Goal: Information Seeking & Learning: Learn about a topic

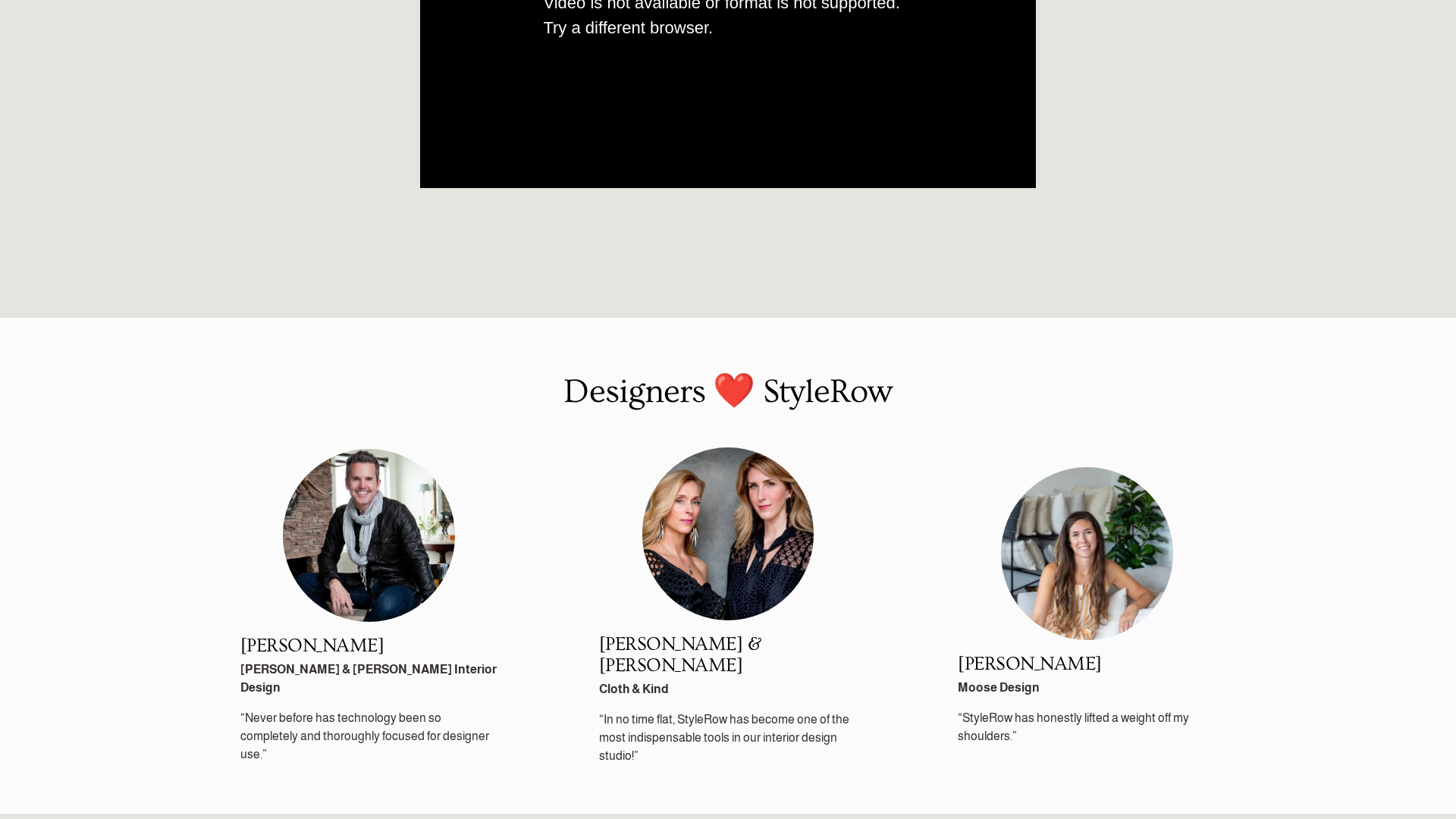
scroll to position [2155, 0]
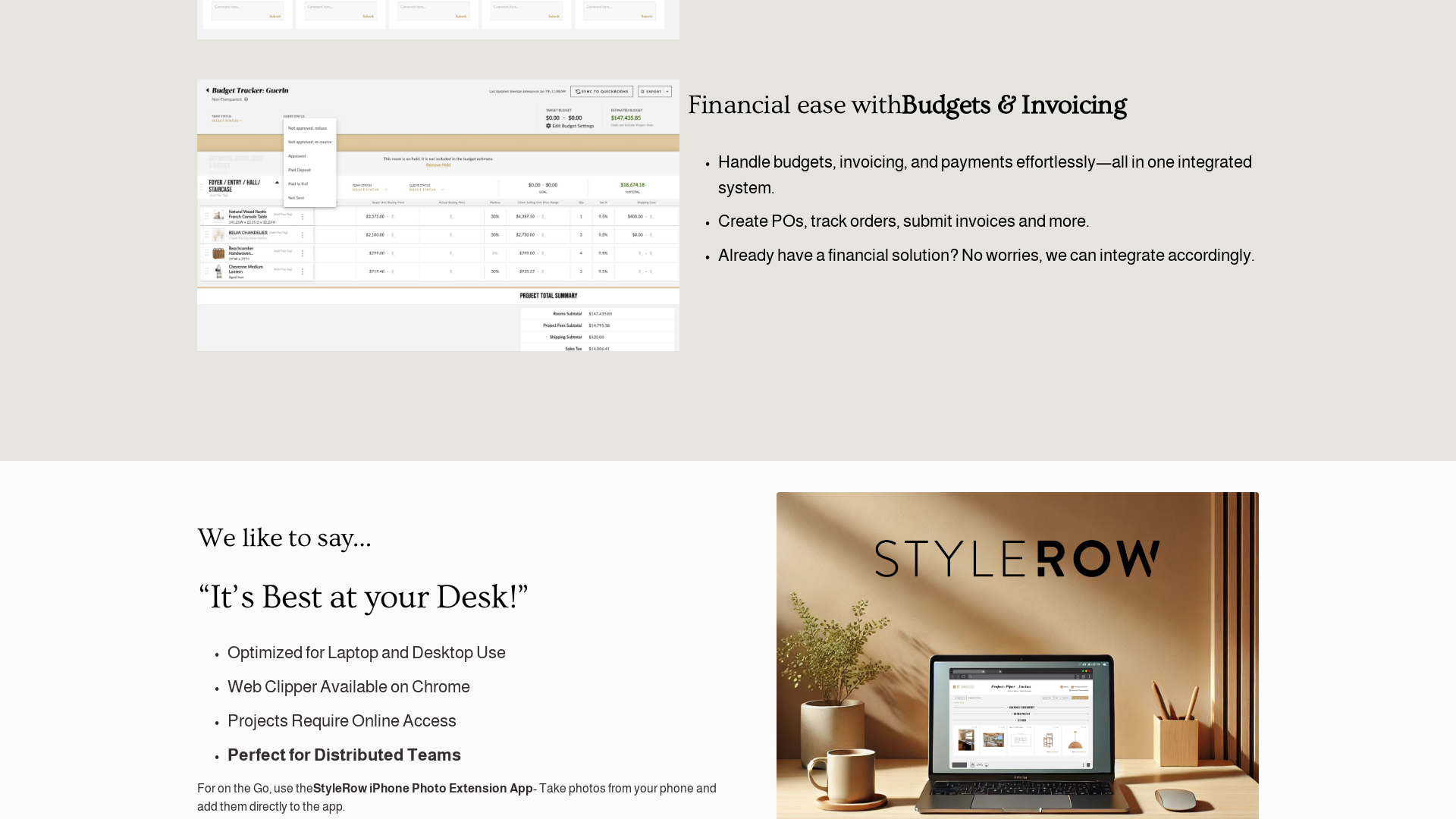
scroll to position [1259, 0]
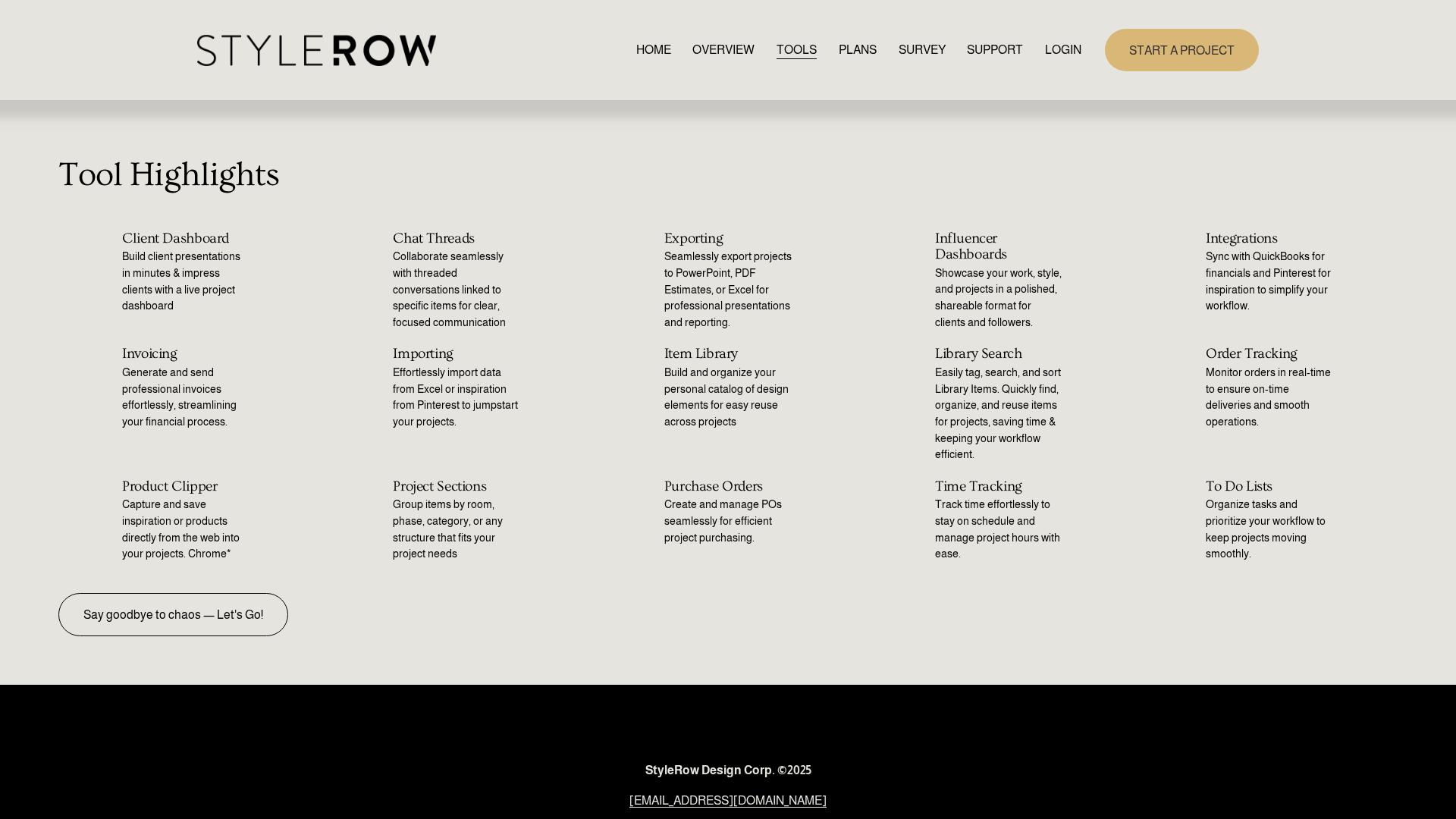
scroll to position [168, 0]
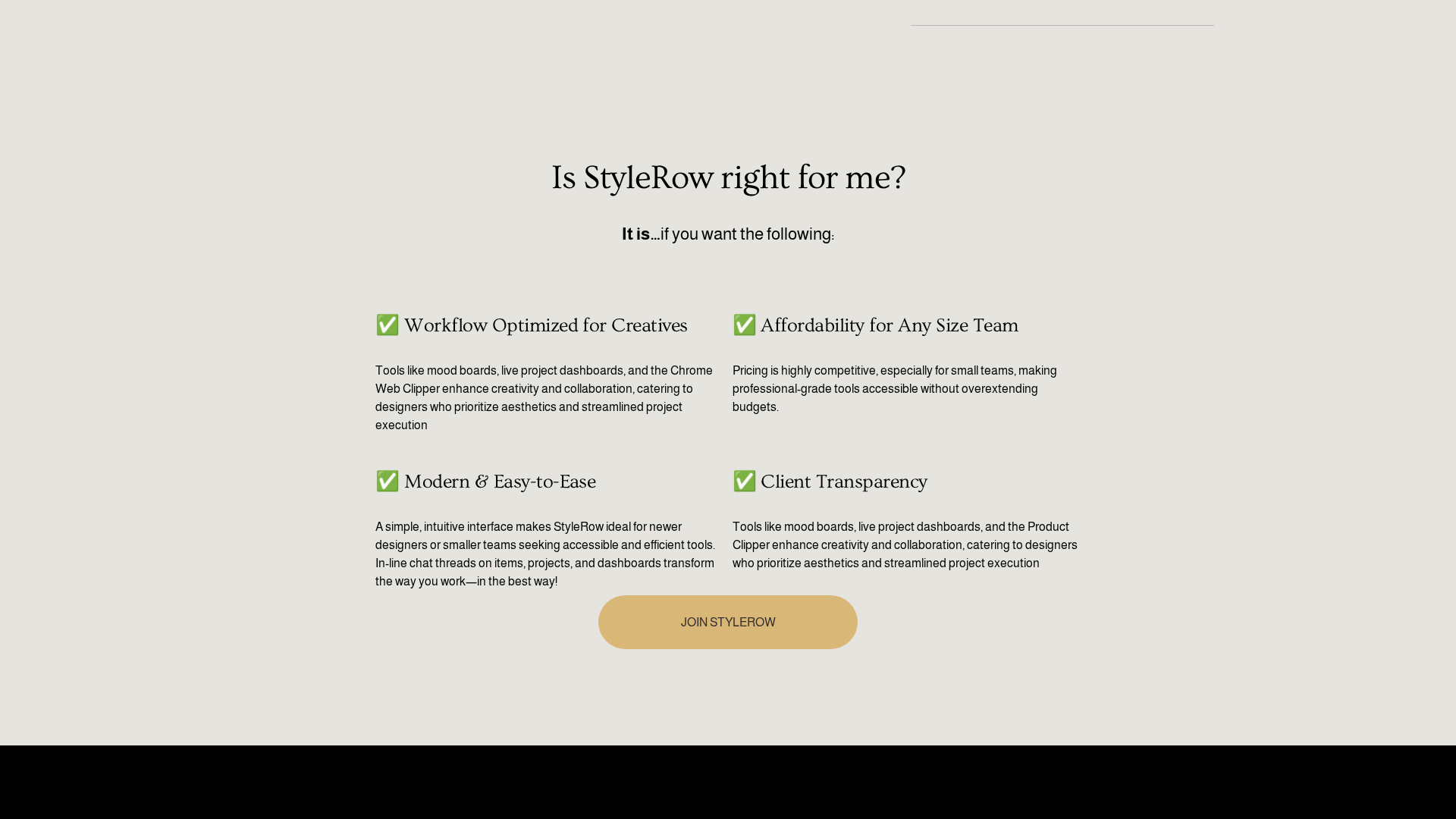
scroll to position [1015, 0]
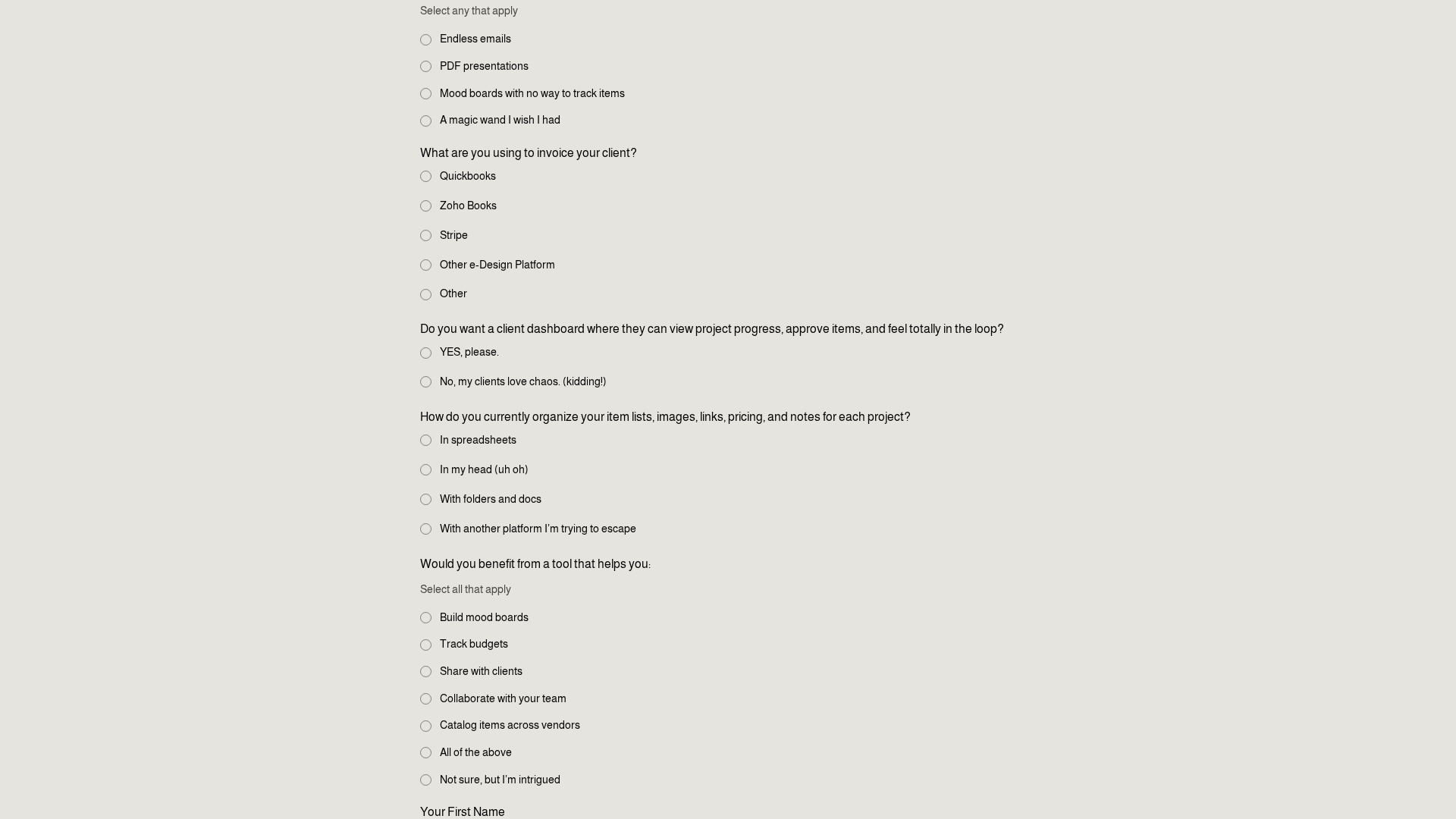
scroll to position [1358, 0]
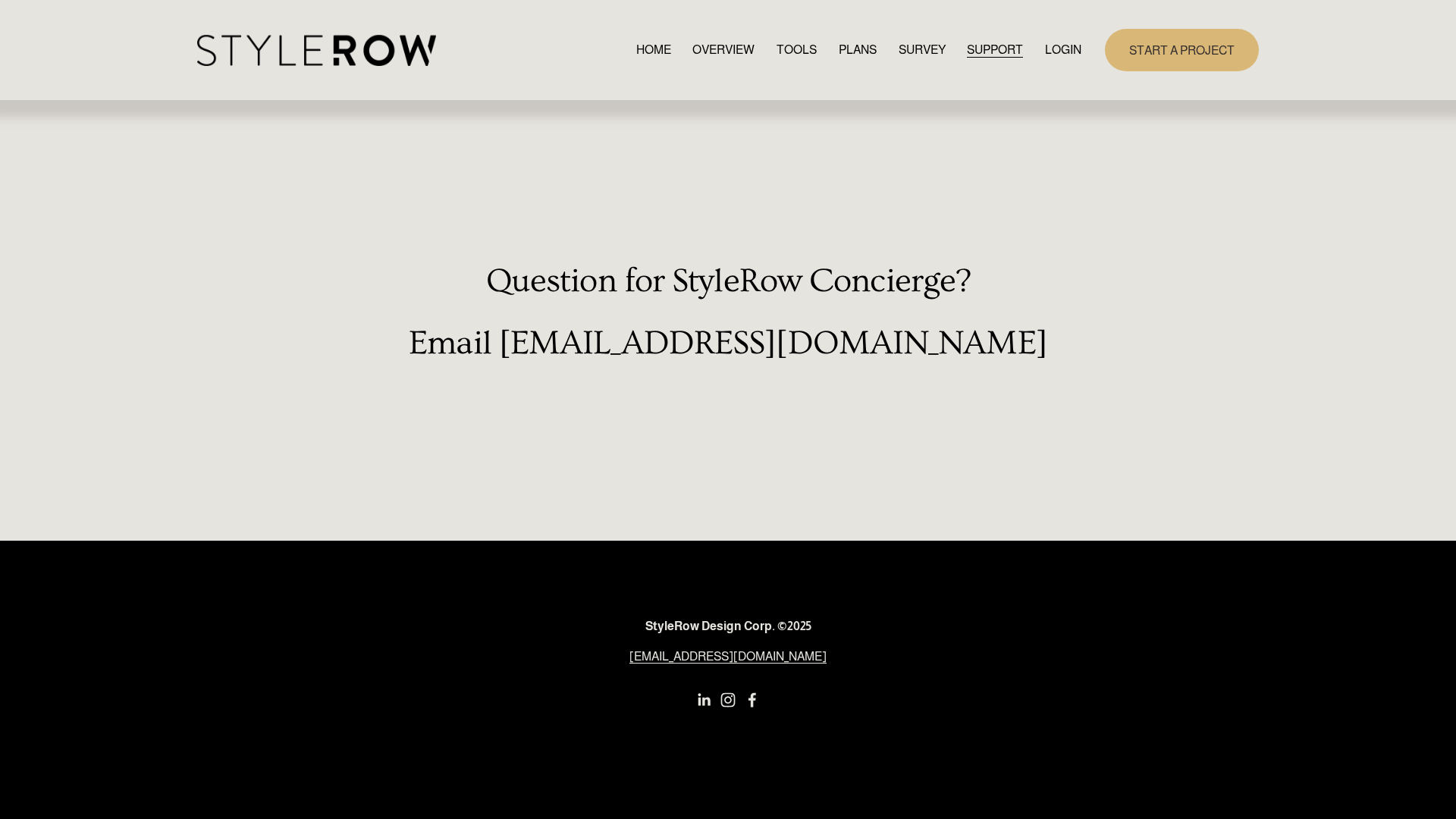
scroll to position [23, 0]
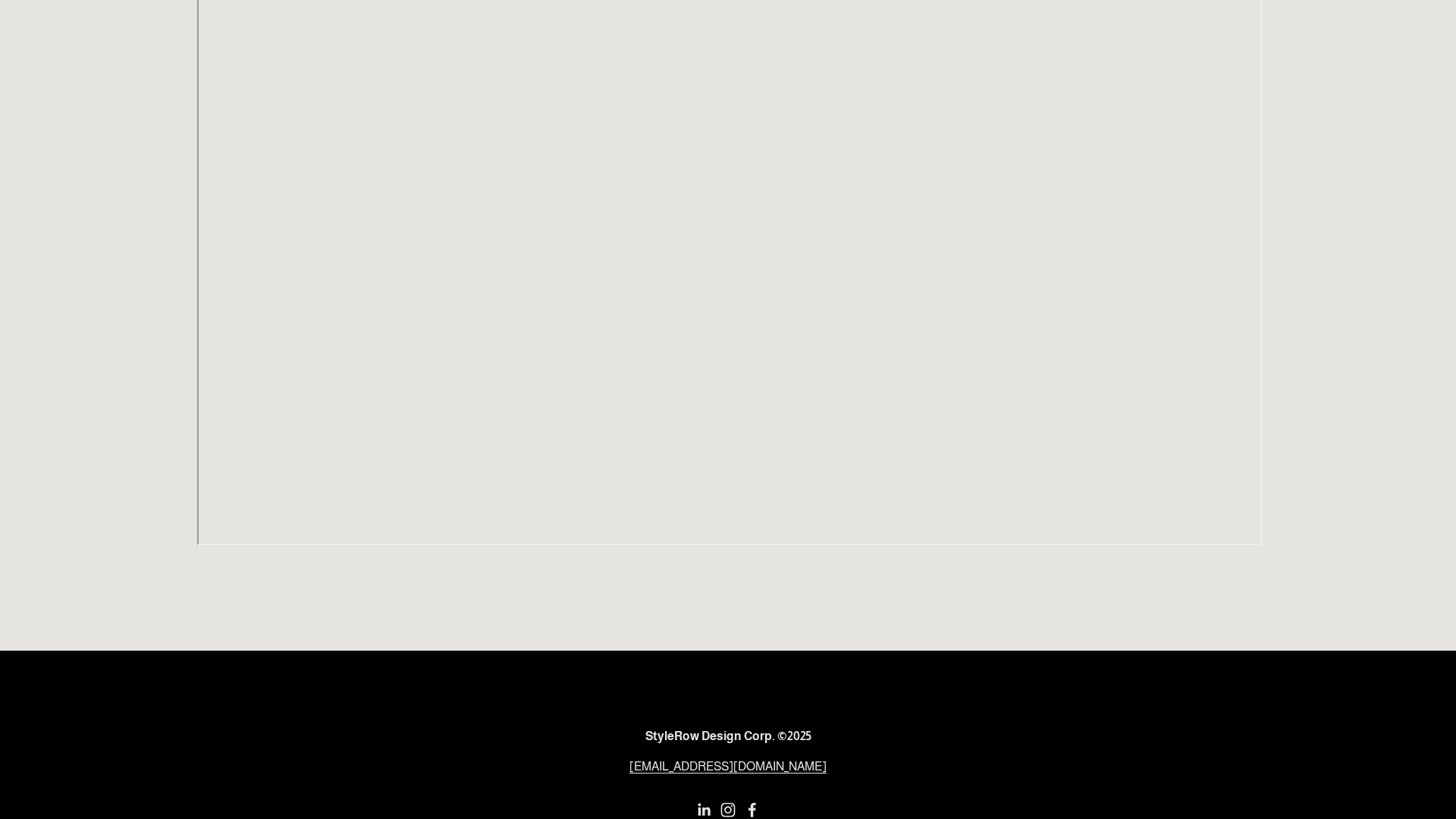
scroll to position [920, 0]
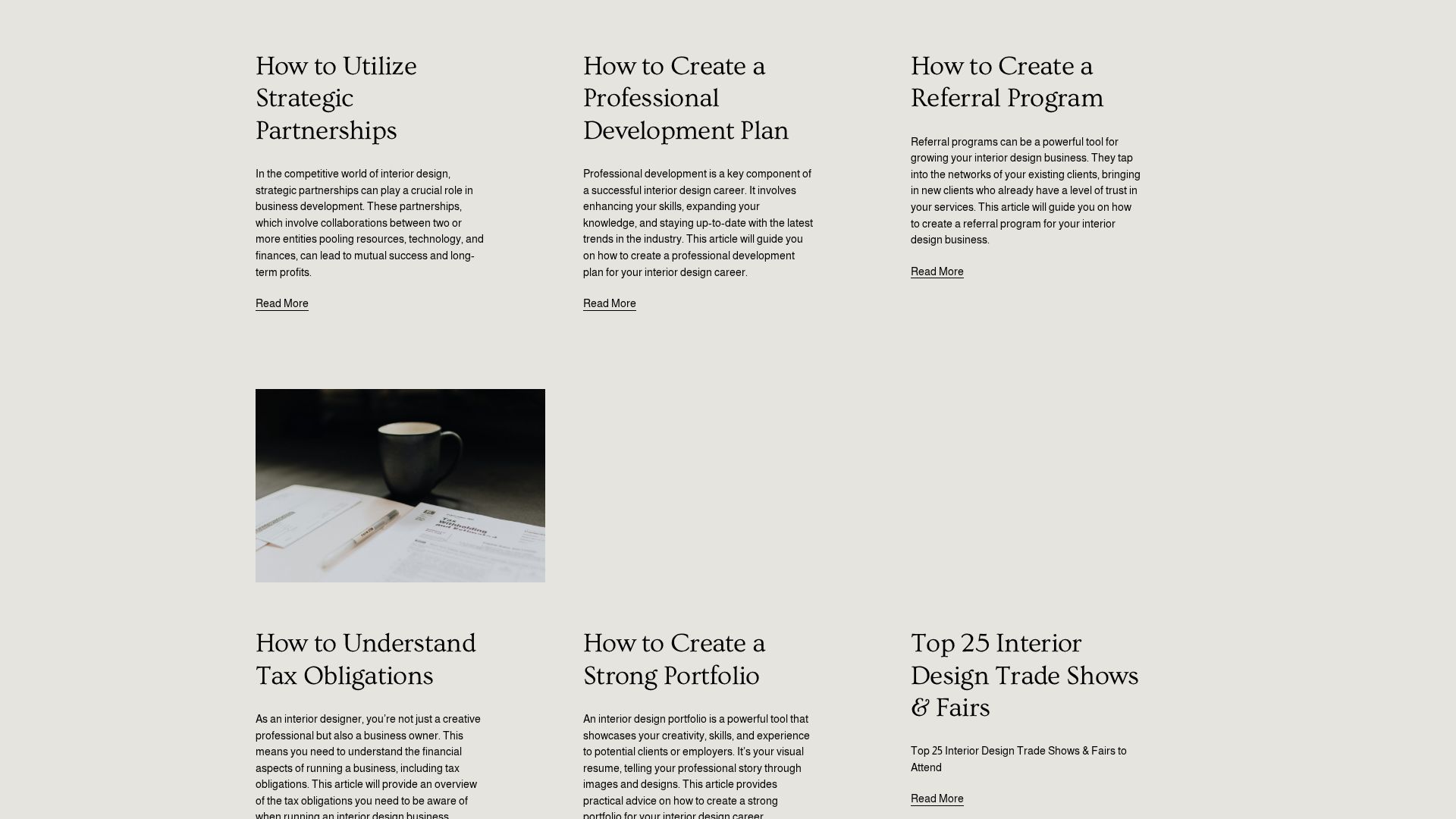
scroll to position [1973, 0]
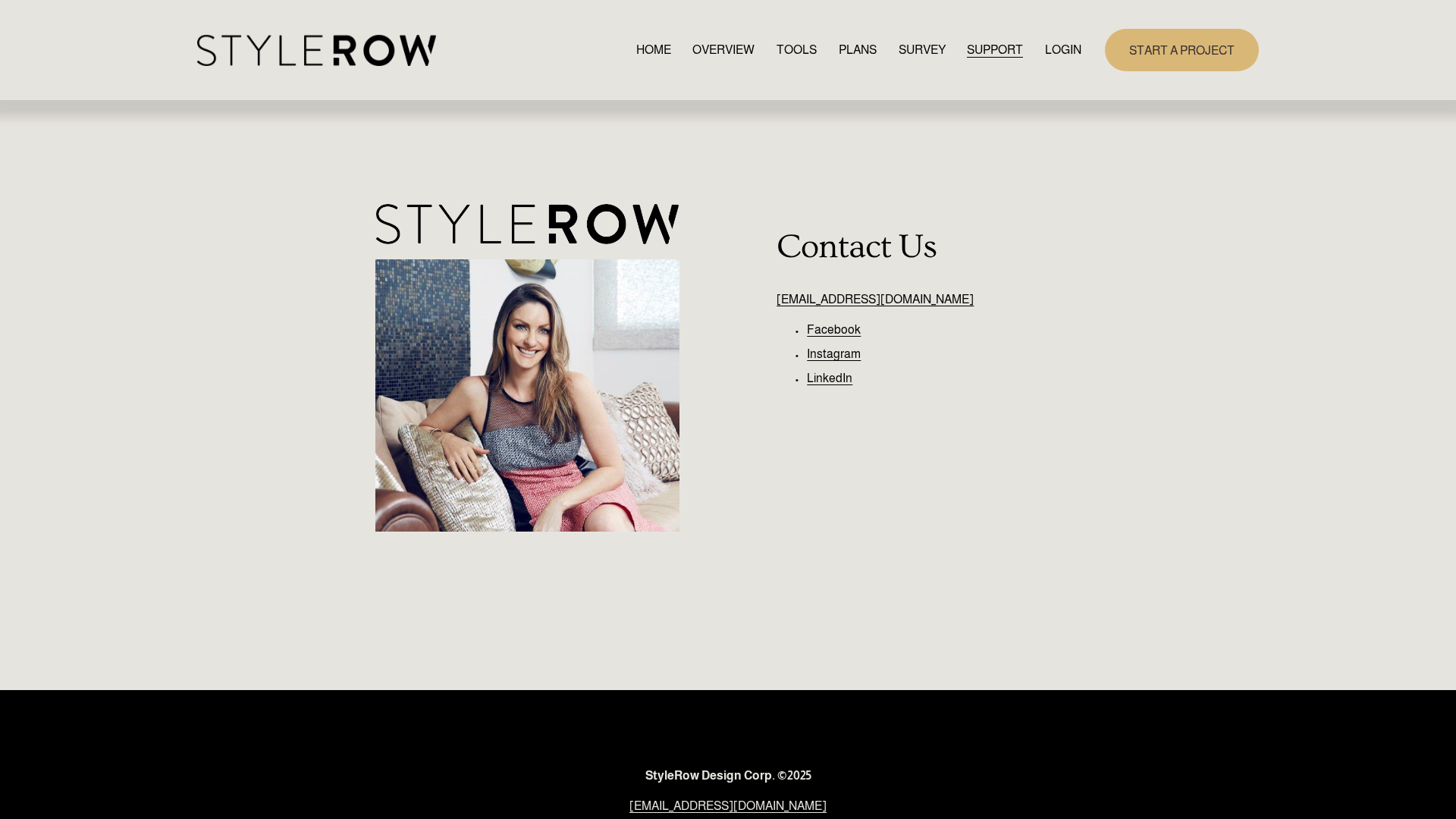
scroll to position [173, 0]
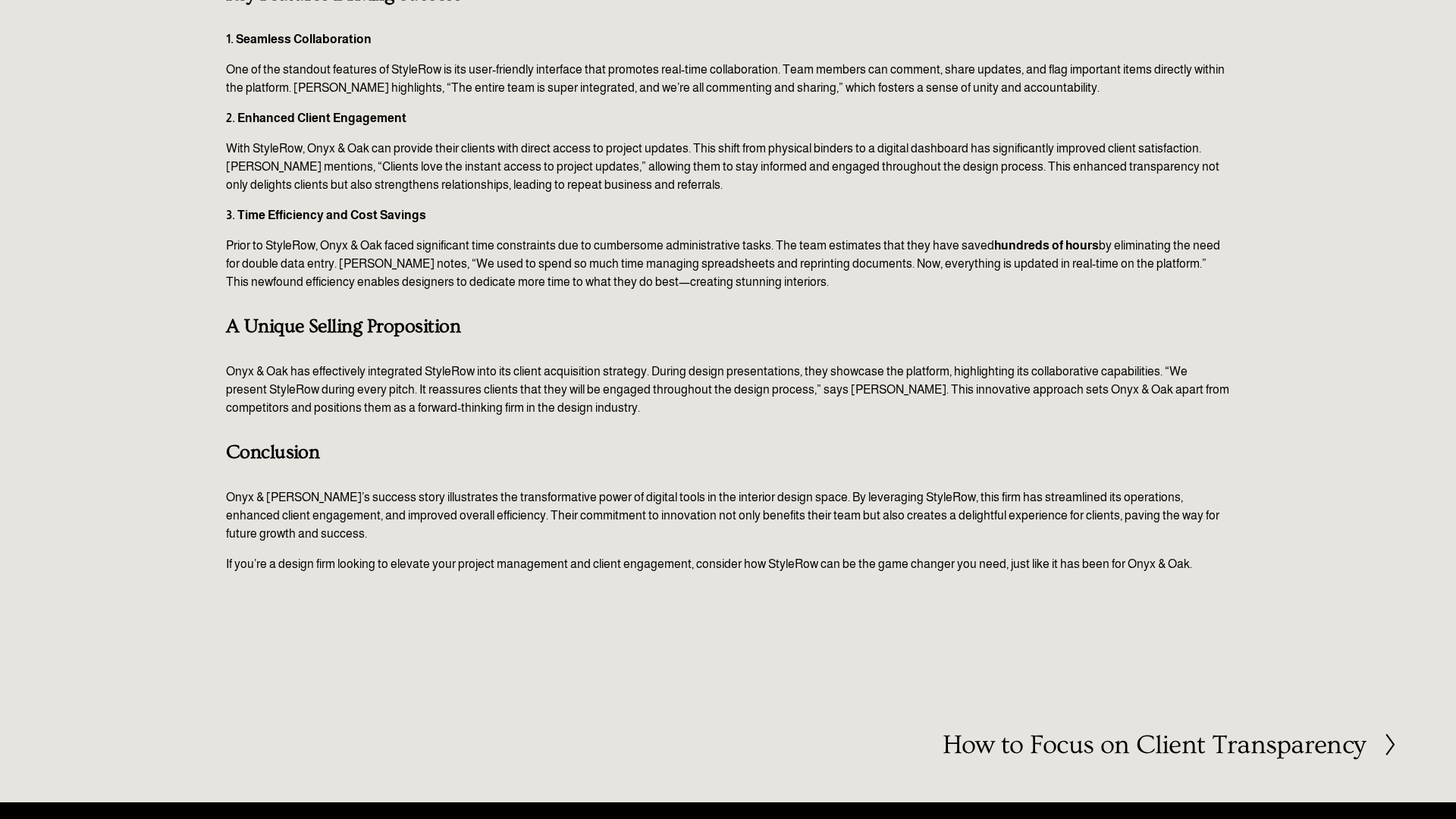
scroll to position [1072, 0]
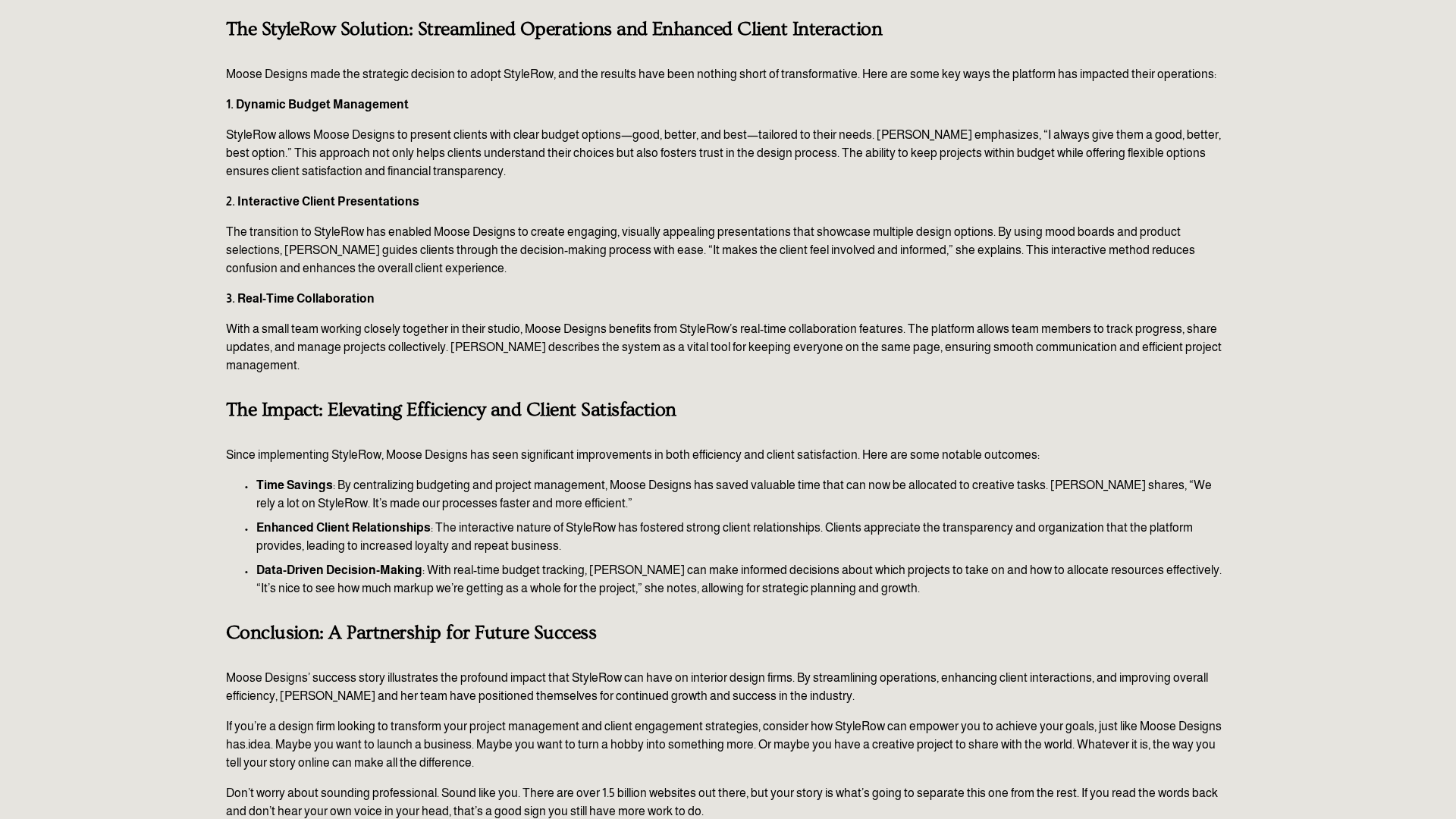
scroll to position [1367, 0]
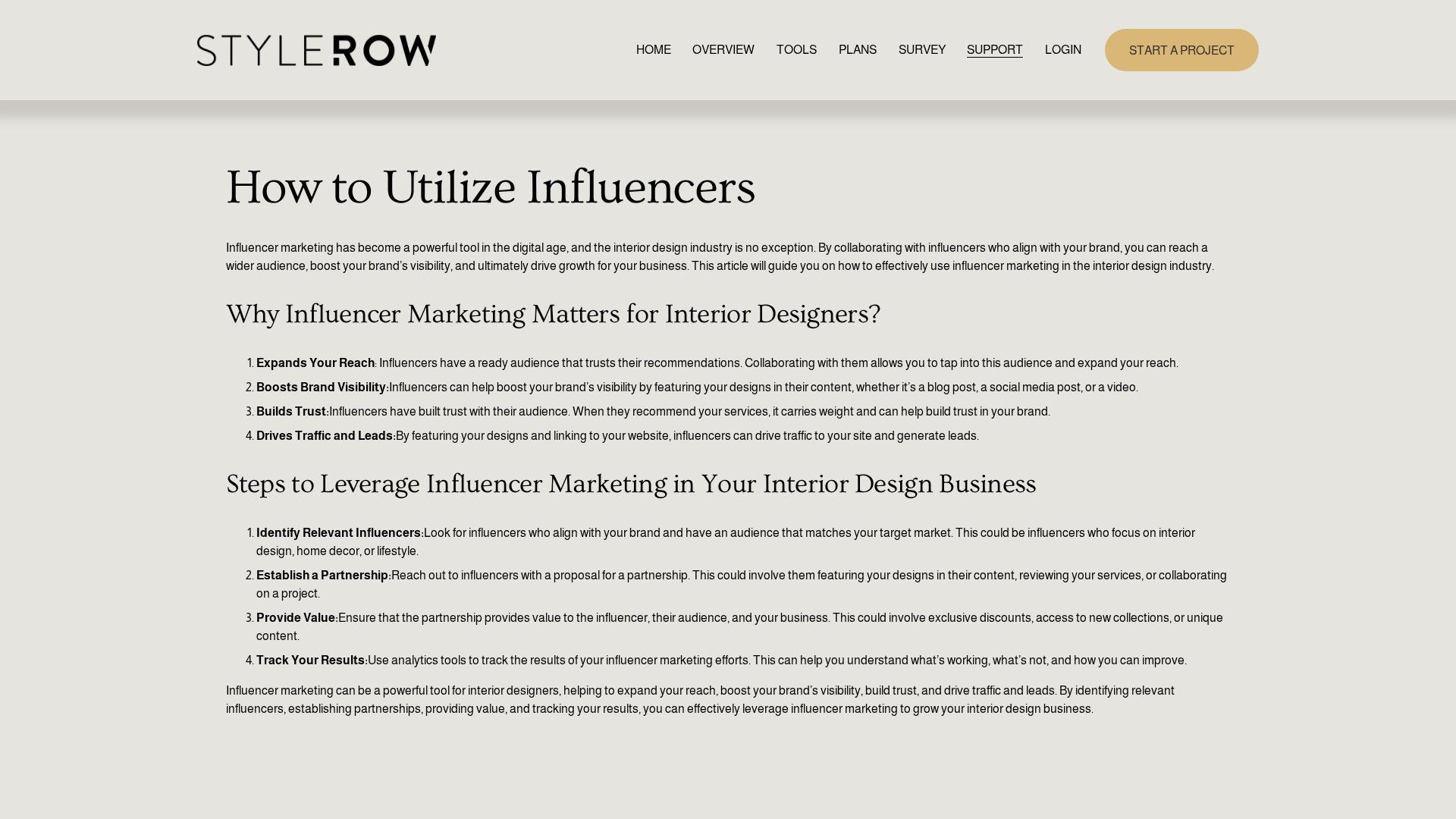
scroll to position [417, 0]
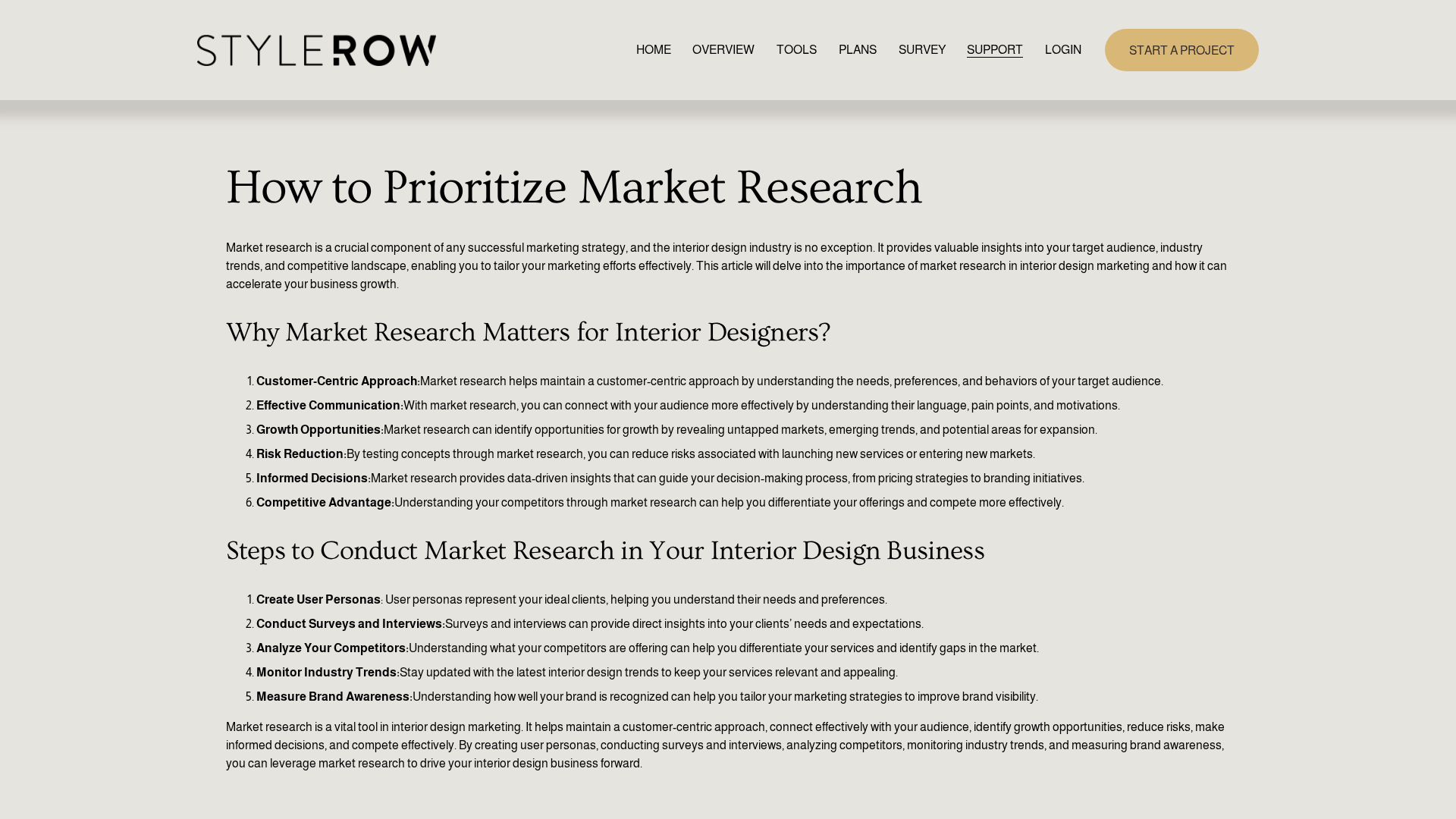
scroll to position [472, 0]
